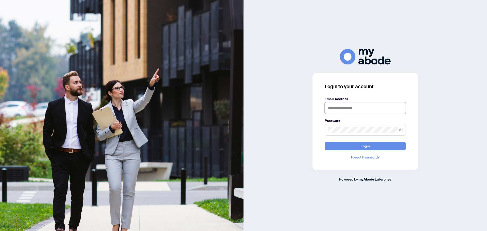
click at [333, 107] on input "text" at bounding box center [365, 108] width 81 height 12
type input "**********"
click at [325, 142] on button "Login" at bounding box center [365, 146] width 81 height 9
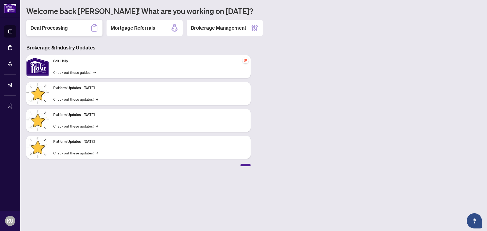
click at [66, 32] on div "Deal Processing" at bounding box center [64, 28] width 76 height 16
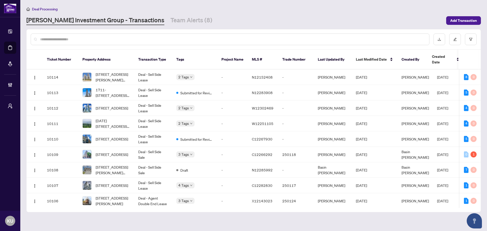
click at [69, 41] on input "text" at bounding box center [232, 40] width 385 height 6
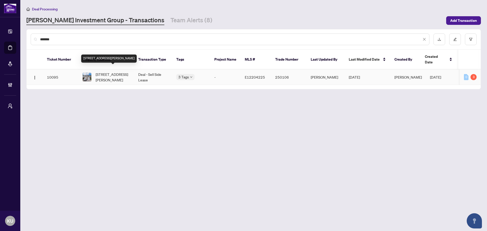
type input "*******"
click at [104, 73] on span "[STREET_ADDRESS][PERSON_NAME]" at bounding box center [113, 77] width 35 height 11
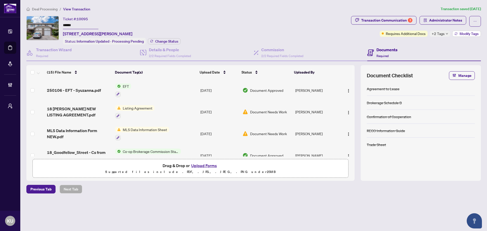
click at [475, 32] on span "Modify Tags" at bounding box center [469, 34] width 19 height 4
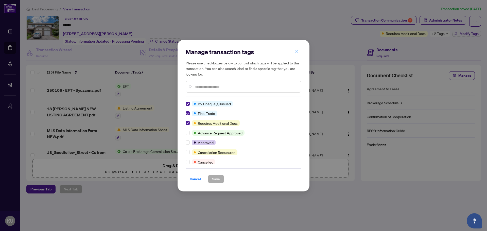
click at [298, 52] on icon "close" at bounding box center [297, 52] width 4 height 4
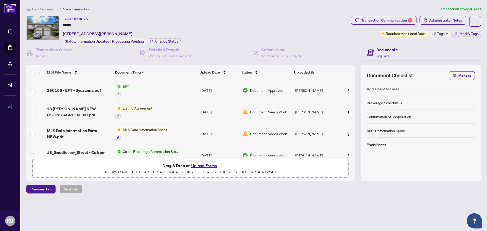
scroll to position [25, 0]
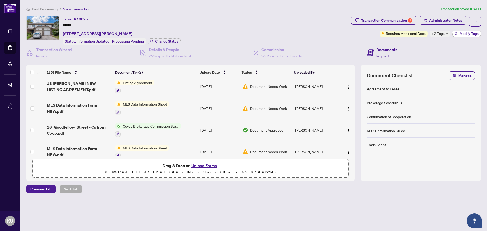
click at [469, 33] on span "Modify Tags" at bounding box center [469, 34] width 19 height 4
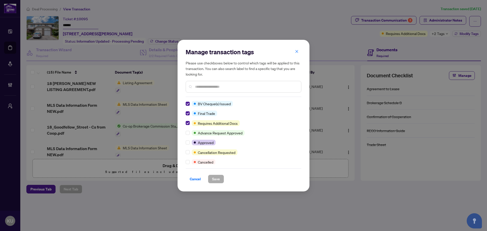
click at [219, 81] on div at bounding box center [244, 87] width 116 height 12
click at [218, 84] on input "text" at bounding box center [246, 87] width 102 height 6
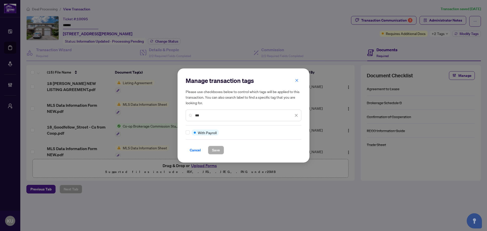
type input "***"
click at [210, 149] on button "Save" at bounding box center [216, 150] width 16 height 9
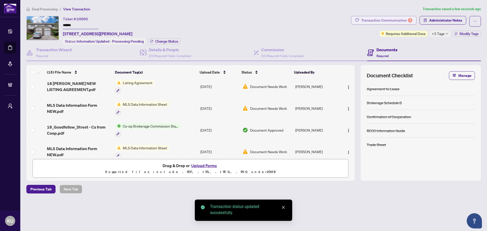
click at [407, 22] on div "Transaction Communication 3" at bounding box center [386, 20] width 51 height 8
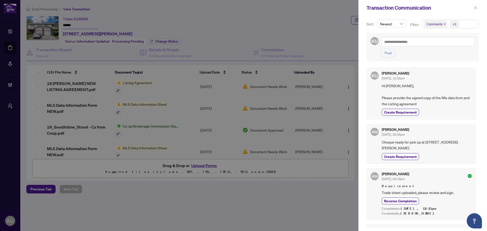
click at [477, 6] on icon "close" at bounding box center [476, 8] width 4 height 4
